Goal: Contribute content

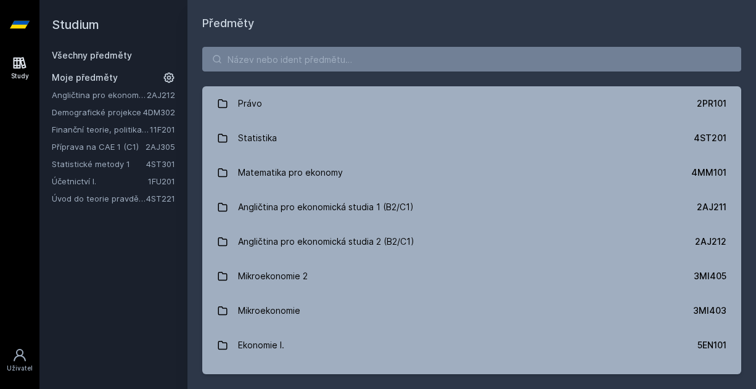
click at [139, 197] on link "Úvod do teorie pravděpodobnosti a matematické statistiky" at bounding box center [99, 198] width 94 height 12
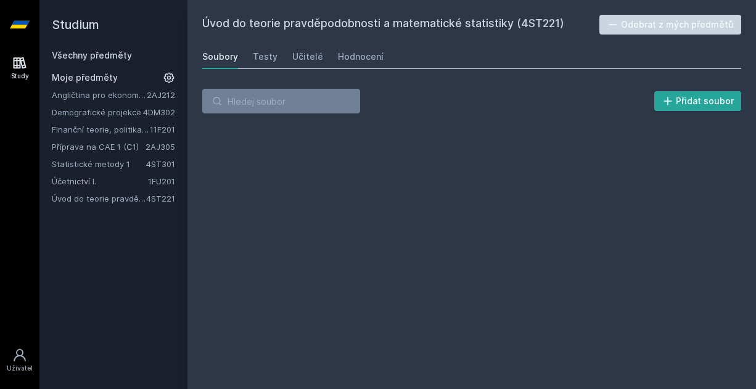
click at [115, 126] on link "Finanční teorie, politika a instituce" at bounding box center [101, 129] width 98 height 12
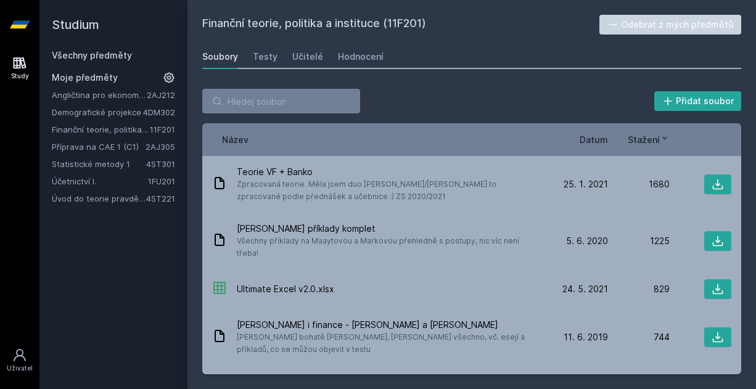
click at [406, 110] on div "Přidat soubor" at bounding box center [471, 101] width 539 height 25
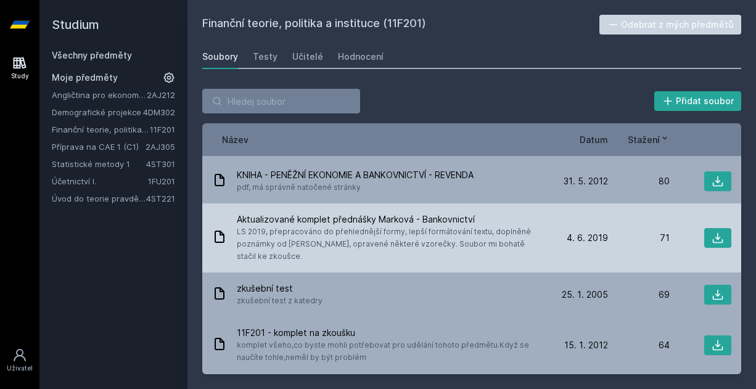
scroll to position [749, 0]
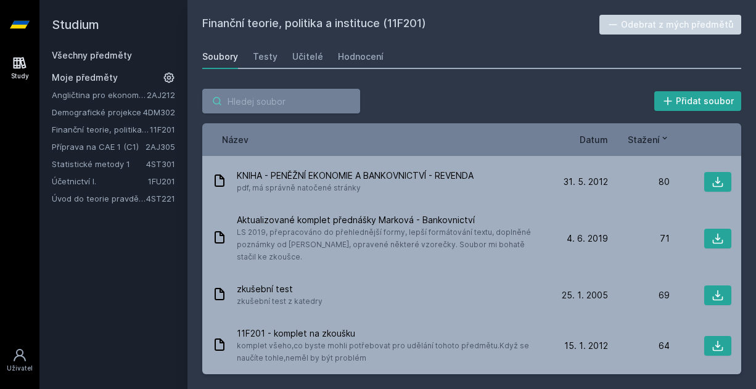
click at [294, 95] on input "search" at bounding box center [281, 101] width 158 height 25
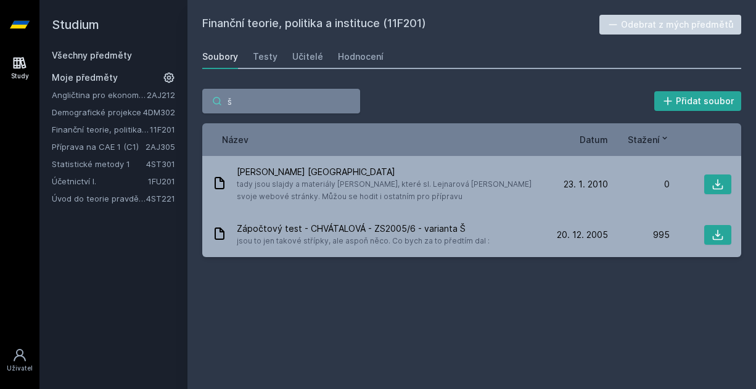
type input "š"
